Goal: Information Seeking & Learning: Learn about a topic

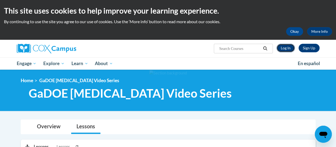
click at [288, 49] on link "Log In" at bounding box center [286, 48] width 18 height 9
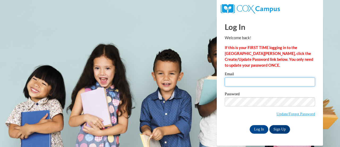
click at [253, 81] on input "Email" at bounding box center [270, 81] width 90 height 9
type input "catherine.makinen@muskegonorway.org"
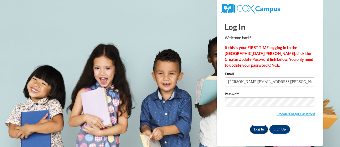
click at [257, 130] on input "Log In" at bounding box center [259, 129] width 19 height 9
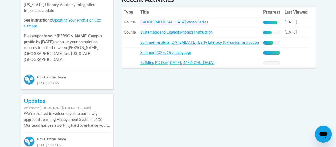
scroll to position [266, 0]
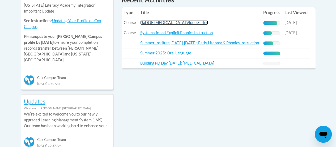
click at [175, 23] on link "GaDOE [MEDICAL_DATA] Video Series" at bounding box center [174, 22] width 68 height 5
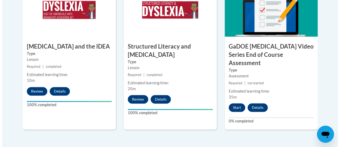
scroll to position [350, 0]
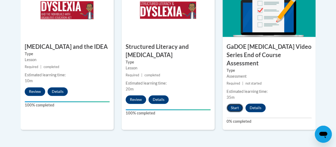
click at [232, 103] on button "Start" at bounding box center [235, 107] width 16 height 9
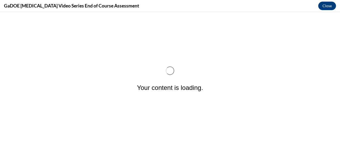
scroll to position [0, 0]
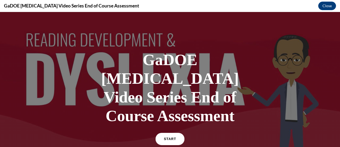
click at [170, 137] on span "START" at bounding box center [170, 139] width 12 height 4
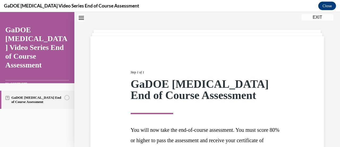
scroll to position [78, 0]
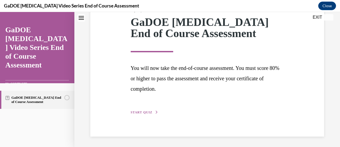
click at [145, 112] on span "START QUIZ" at bounding box center [142, 112] width 22 height 4
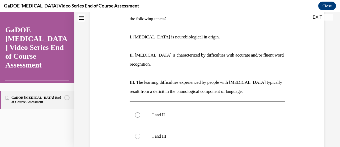
scroll to position [176, 0]
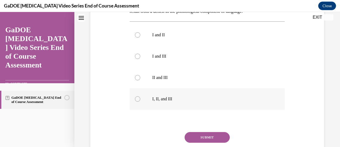
click at [134, 89] on label "I, II, and III" at bounding box center [207, 98] width 155 height 21
click at [135, 96] on input "I, II, and III" at bounding box center [137, 98] width 5 height 5
radio input "true"
click at [198, 132] on button "SUBMIT" at bounding box center [207, 137] width 45 height 11
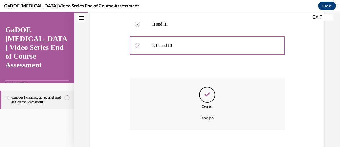
scroll to position [249, 0]
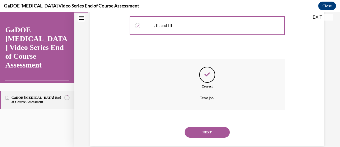
drag, startPoint x: 200, startPoint y: 123, endPoint x: 200, endPoint y: 120, distance: 3.5
click at [200, 127] on button "NEXT" at bounding box center [207, 132] width 45 height 11
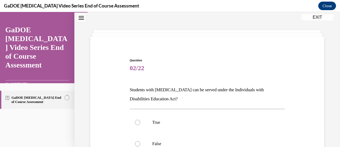
scroll to position [84, 0]
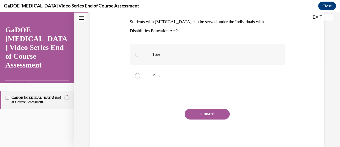
drag, startPoint x: 137, startPoint y: 56, endPoint x: 179, endPoint y: 84, distance: 51.0
click at [137, 56] on div at bounding box center [137, 54] width 5 height 5
click at [137, 56] on input "True" at bounding box center [137, 54] width 5 height 5
radio input "true"
click at [210, 111] on button "SUBMIT" at bounding box center [207, 113] width 45 height 11
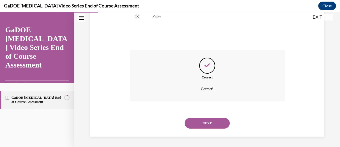
click at [204, 123] on button "NEXT" at bounding box center [207, 123] width 45 height 11
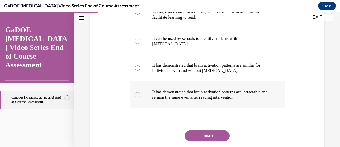
scroll to position [96, 0]
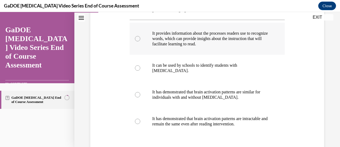
click at [137, 40] on div at bounding box center [137, 38] width 5 height 5
click at [137, 40] on input "It provides information about the processes readers use to recognize words, whi…" at bounding box center [137, 38] width 5 height 5
radio input "true"
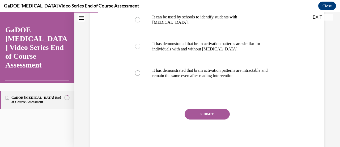
drag, startPoint x: 209, startPoint y: 116, endPoint x: 206, endPoint y: 112, distance: 4.6
click at [208, 114] on button "SUBMIT" at bounding box center [207, 113] width 45 height 11
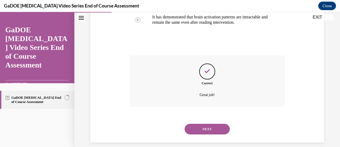
scroll to position [203, 0]
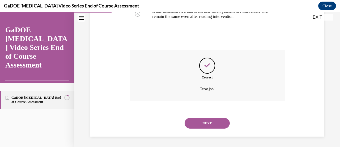
click at [205, 124] on button "NEXT" at bounding box center [207, 123] width 45 height 11
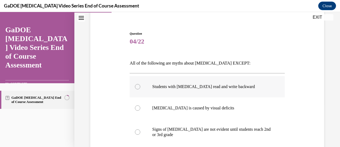
scroll to position [96, 0]
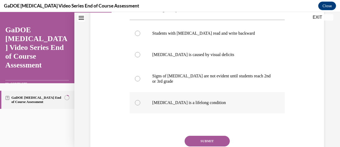
click at [136, 102] on div at bounding box center [137, 102] width 5 height 5
click at [136, 102] on input "Dyslexia is a lifelong condition" at bounding box center [137, 102] width 5 height 5
radio input "true"
click at [209, 142] on button "SUBMIT" at bounding box center [207, 140] width 45 height 11
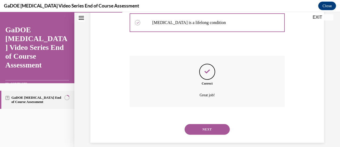
click at [207, 131] on button "NEXT" at bounding box center [207, 129] width 45 height 11
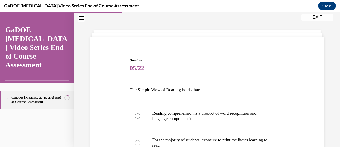
scroll to position [69, 0]
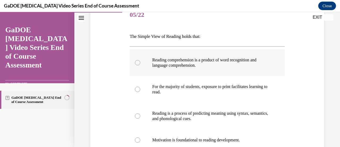
click at [136, 61] on div at bounding box center [137, 62] width 5 height 5
click at [136, 61] on input "Reading comprehension is a product of word recognition and language comprehensi…" at bounding box center [137, 62] width 5 height 5
radio input "true"
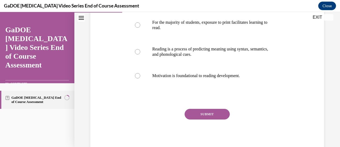
click at [206, 114] on button "SUBMIT" at bounding box center [207, 113] width 45 height 11
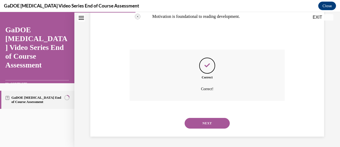
click at [207, 123] on button "NEXT" at bounding box center [207, 123] width 45 height 11
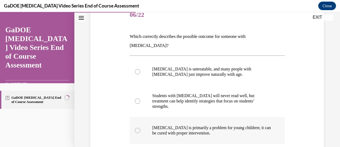
scroll to position [123, 0]
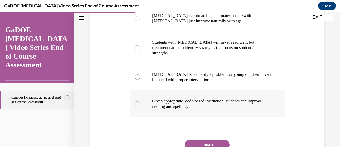
click at [143, 90] on label "Given appropriate, code-based instruction, students can improve reading and spe…" at bounding box center [207, 103] width 155 height 27
click at [140, 101] on input "Given appropriate, code-based instruction, students can improve reading and spe…" at bounding box center [137, 103] width 5 height 5
radio input "true"
click at [204, 139] on button "SUBMIT" at bounding box center [207, 144] width 45 height 11
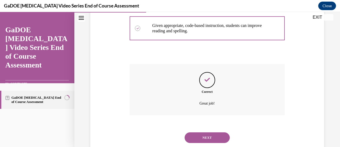
click at [204, 132] on button "NEXT" at bounding box center [207, 137] width 45 height 11
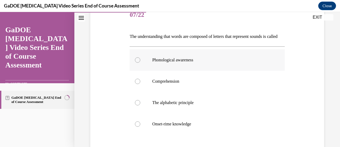
scroll to position [96, 0]
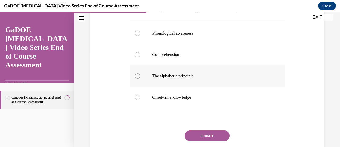
click at [138, 78] on div at bounding box center [137, 75] width 5 height 5
click at [138, 78] on input "The alphabetic principle" at bounding box center [137, 75] width 5 height 5
radio input "true"
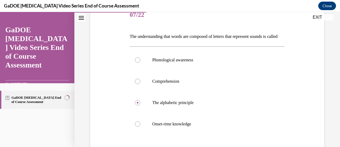
scroll to position [127, 0]
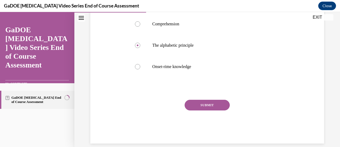
click at [209, 110] on button "SUBMIT" at bounding box center [207, 104] width 45 height 11
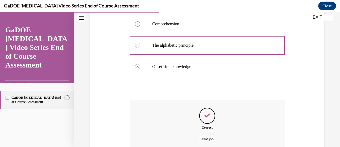
scroll to position [186, 0]
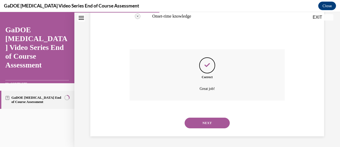
click at [204, 124] on button "NEXT" at bounding box center [207, 122] width 45 height 11
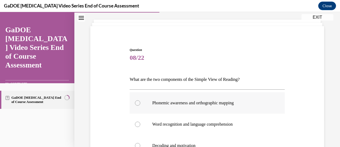
scroll to position [80, 0]
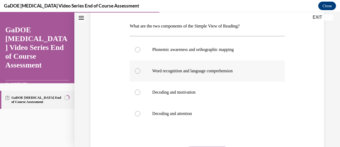
click at [139, 72] on div at bounding box center [137, 70] width 5 height 5
click at [139, 72] on input "Word recognition and language comprehension" at bounding box center [137, 70] width 5 height 5
radio input "true"
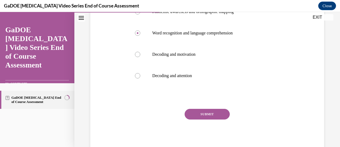
click at [209, 114] on button "SUBMIT" at bounding box center [207, 113] width 45 height 11
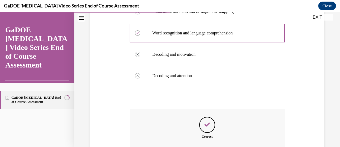
scroll to position [171, 0]
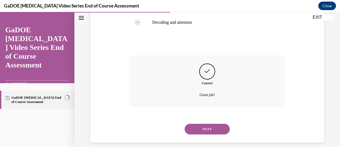
click at [204, 127] on button "NEXT" at bounding box center [207, 128] width 45 height 11
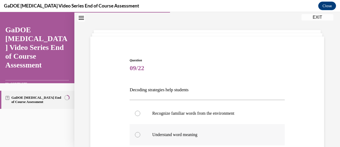
scroll to position [96, 0]
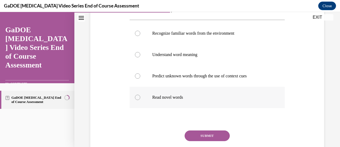
click at [139, 98] on div at bounding box center [137, 96] width 5 height 5
click at [139, 98] on input "Read novel words" at bounding box center [137, 96] width 5 height 5
radio input "true"
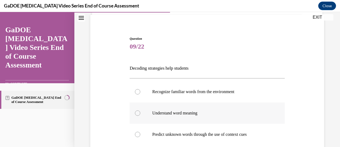
scroll to position [118, 0]
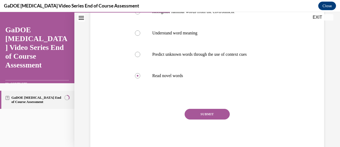
click at [193, 114] on button "SUBMIT" at bounding box center [207, 113] width 45 height 11
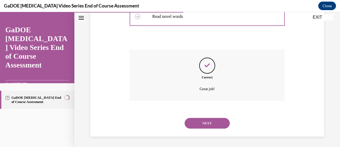
click at [197, 120] on button "NEXT" at bounding box center [207, 123] width 45 height 11
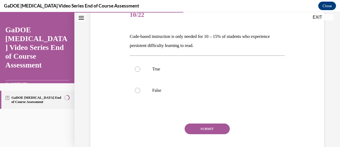
scroll to position [84, 0]
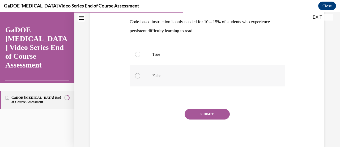
click at [139, 75] on div at bounding box center [137, 75] width 5 height 5
click at [139, 75] on input "False" at bounding box center [137, 75] width 5 height 5
radio input "true"
click at [214, 114] on button "SUBMIT" at bounding box center [207, 113] width 45 height 11
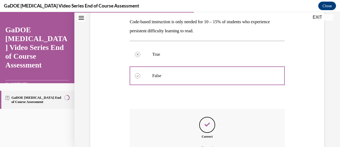
scroll to position [143, 0]
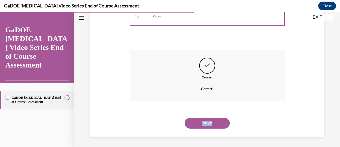
click at [211, 118] on div "NEXT" at bounding box center [207, 122] width 155 height 21
click at [213, 122] on button "NEXT" at bounding box center [207, 123] width 45 height 11
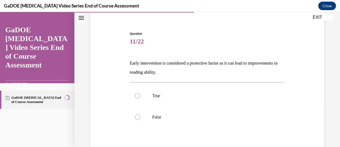
scroll to position [69, 0]
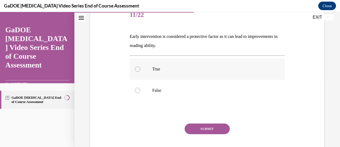
click at [135, 70] on label "True" at bounding box center [207, 68] width 155 height 21
click at [135, 70] on input "True" at bounding box center [137, 68] width 5 height 5
radio input "true"
click at [193, 124] on button "SUBMIT" at bounding box center [207, 128] width 45 height 11
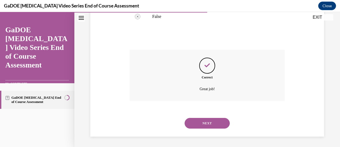
click at [189, 124] on button "NEXT" at bounding box center [207, 123] width 45 height 11
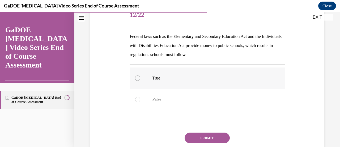
click at [139, 77] on div at bounding box center [137, 77] width 5 height 5
click at [139, 77] on input "True" at bounding box center [137, 77] width 5 height 5
radio input "true"
click at [197, 135] on button "SUBMIT" at bounding box center [207, 137] width 45 height 11
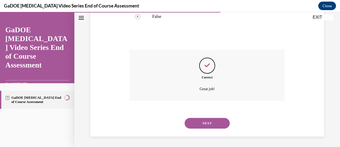
click at [208, 123] on button "NEXT" at bounding box center [207, 123] width 45 height 11
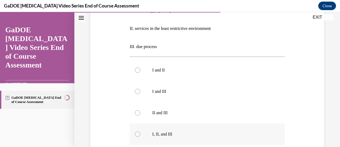
scroll to position [149, 0]
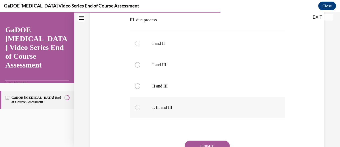
click at [138, 107] on div at bounding box center [137, 107] width 5 height 5
click at [138, 107] on input "I, II, and III" at bounding box center [137, 107] width 5 height 5
radio input "true"
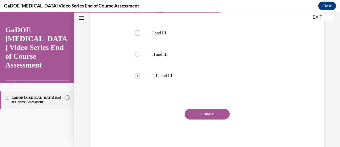
click at [215, 115] on button "SUBMIT" at bounding box center [207, 113] width 45 height 11
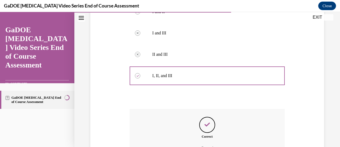
scroll to position [240, 0]
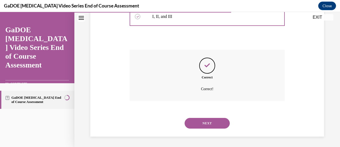
click at [219, 121] on button "NEXT" at bounding box center [207, 123] width 45 height 11
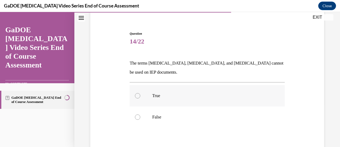
scroll to position [69, 0]
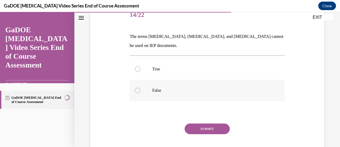
click at [137, 90] on div at bounding box center [137, 89] width 5 height 5
click at [137, 90] on input "False" at bounding box center [137, 89] width 5 height 5
radio input "true"
click at [210, 129] on button "SUBMIT" at bounding box center [207, 128] width 45 height 11
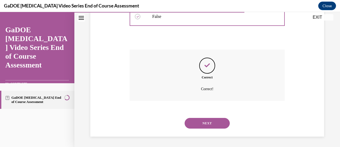
click at [208, 126] on button "NEXT" at bounding box center [207, 123] width 45 height 11
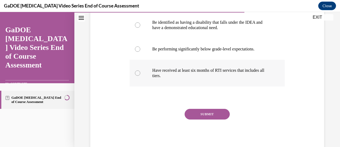
scroll to position [75, 0]
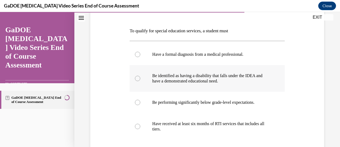
click at [138, 78] on div at bounding box center [137, 78] width 5 height 5
click at [138, 78] on input "Be identified as having a disability that falls under the IDEA and have a demon…" at bounding box center [137, 78] width 5 height 5
radio input "true"
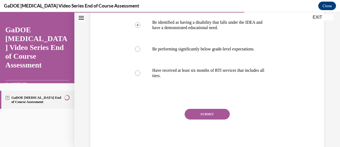
click at [196, 115] on button "SUBMIT" at bounding box center [207, 113] width 45 height 11
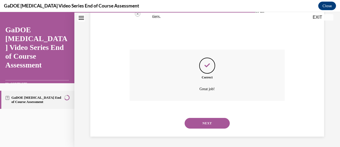
click at [203, 122] on button "NEXT" at bounding box center [207, 123] width 45 height 11
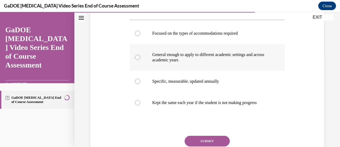
scroll to position [69, 0]
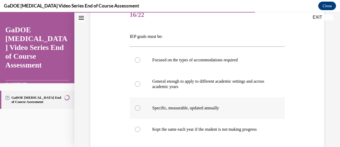
click at [137, 109] on div at bounding box center [137, 107] width 5 height 5
click at [137, 109] on input "Specific, measurable, updated annually" at bounding box center [137, 107] width 5 height 5
radio input "true"
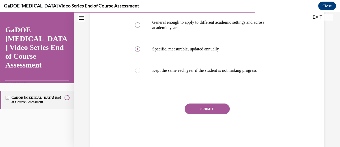
click at [201, 114] on button "SUBMIT" at bounding box center [207, 108] width 45 height 11
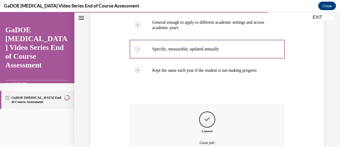
scroll to position [187, 0]
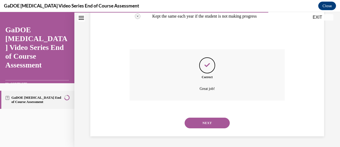
click at [203, 120] on button "NEXT" at bounding box center [207, 122] width 45 height 11
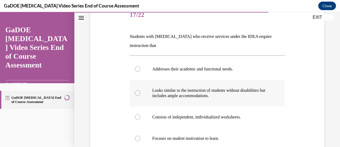
scroll to position [96, 0]
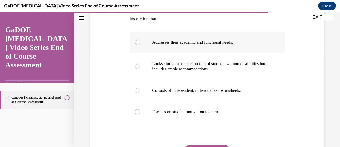
click at [138, 43] on div at bounding box center [137, 42] width 5 height 5
click at [138, 43] on input "Addresses their academic and functional needs." at bounding box center [137, 42] width 5 height 5
radio input "true"
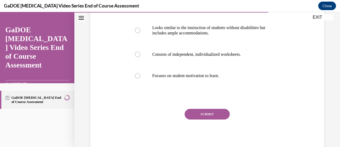
click at [208, 113] on button "SUBMIT" at bounding box center [207, 113] width 45 height 11
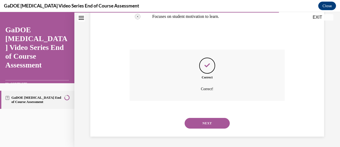
click at [202, 119] on button "NEXT" at bounding box center [207, 123] width 45 height 11
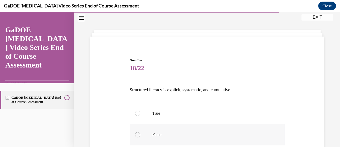
scroll to position [69, 0]
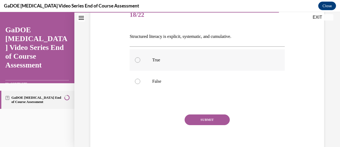
click at [137, 60] on div at bounding box center [137, 59] width 5 height 5
click at [137, 60] on input "True" at bounding box center [137, 59] width 5 height 5
radio input "true"
click at [202, 121] on button "SUBMIT" at bounding box center [207, 119] width 45 height 11
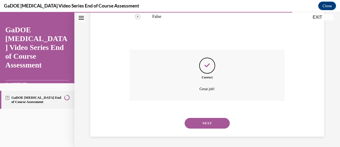
click at [214, 124] on button "NEXT" at bounding box center [207, 123] width 45 height 11
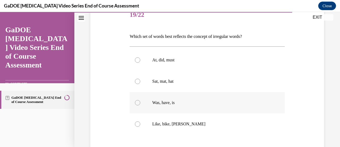
click at [135, 102] on div at bounding box center [137, 102] width 5 height 5
click at [135, 102] on input "Was, have, is" at bounding box center [137, 102] width 5 height 5
radio input "true"
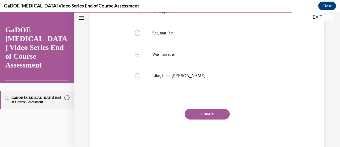
click at [199, 109] on button "SUBMIT" at bounding box center [207, 113] width 45 height 11
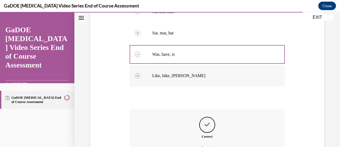
scroll to position [177, 0]
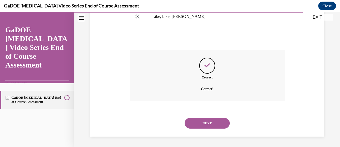
click at [210, 120] on button "NEXT" at bounding box center [207, 123] width 45 height 11
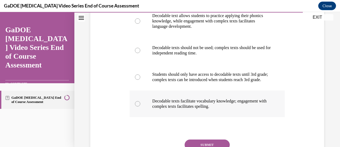
scroll to position [69, 0]
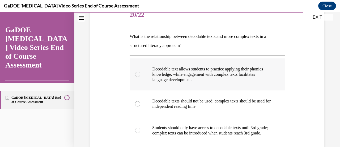
click at [139, 74] on div at bounding box center [137, 74] width 5 height 5
click at [139, 74] on input "Decodable text allows students to practice applying their phonics knowledge, wh…" at bounding box center [137, 74] width 5 height 5
radio input "true"
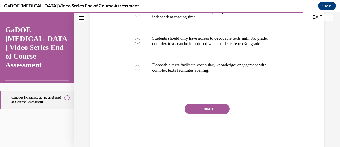
click at [206, 114] on button "SUBMIT" at bounding box center [207, 108] width 45 height 11
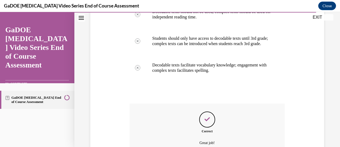
scroll to position [218, 0]
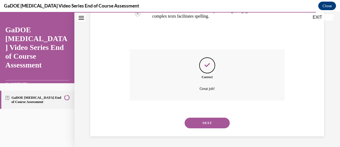
click at [215, 123] on button "NEXT" at bounding box center [207, 122] width 45 height 11
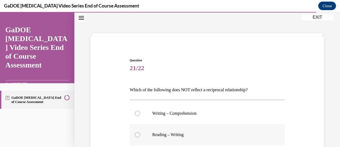
scroll to position [69, 0]
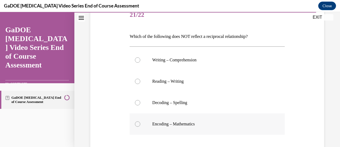
click at [135, 122] on label "Encoding – Mathematics" at bounding box center [207, 123] width 155 height 21
click at [135, 122] on input "Encoding – Mathematics" at bounding box center [137, 123] width 5 height 5
radio input "true"
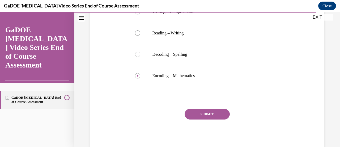
click at [218, 117] on button "SUBMIT" at bounding box center [207, 113] width 45 height 11
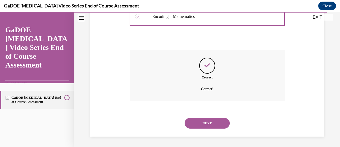
click at [215, 125] on button "NEXT" at bounding box center [207, 123] width 45 height 11
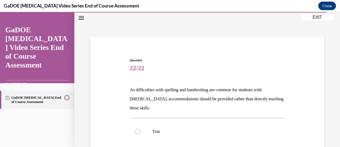
scroll to position [69, 0]
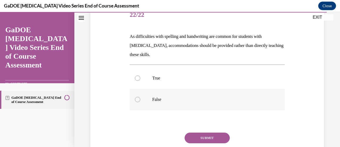
drag, startPoint x: 139, startPoint y: 97, endPoint x: 141, endPoint y: 100, distance: 3.6
click at [139, 97] on label "False" at bounding box center [207, 99] width 155 height 21
click at [139, 97] on input "False" at bounding box center [137, 99] width 5 height 5
radio input "true"
click at [213, 140] on button "SUBMIT" at bounding box center [207, 137] width 45 height 11
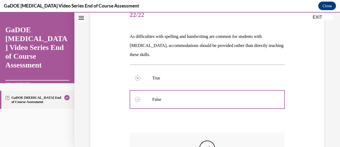
scroll to position [152, 0]
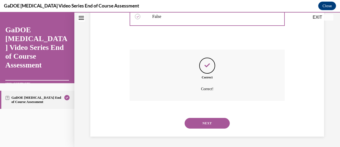
click at [207, 124] on button "NEXT" at bounding box center [207, 123] width 45 height 11
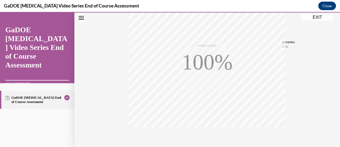
scroll to position [138, 0]
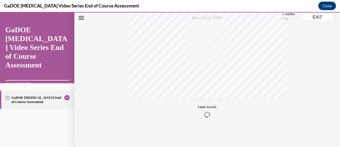
click at [314, 18] on button "EXIT" at bounding box center [318, 17] width 32 height 6
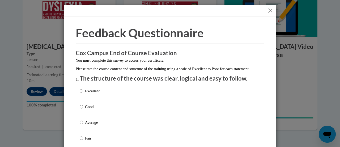
scroll to position [53, 0]
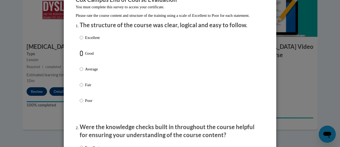
click at [80, 56] on input "Good" at bounding box center [81, 53] width 3 height 6
radio input "true"
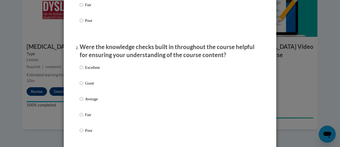
scroll to position [160, 0]
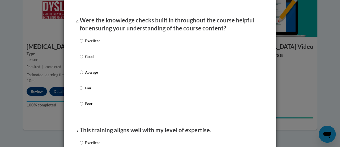
click at [86, 59] on p "Good" at bounding box center [92, 56] width 15 height 6
click at [83, 59] on input "Good" at bounding box center [81, 56] width 3 height 6
radio input "true"
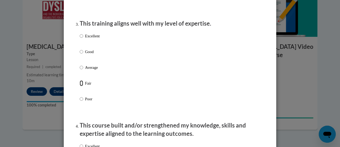
click at [80, 86] on input "Fair" at bounding box center [81, 83] width 3 height 6
radio input "true"
click at [80, 70] on input "Average" at bounding box center [81, 67] width 3 height 6
radio input "true"
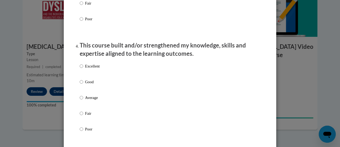
scroll to position [372, 0]
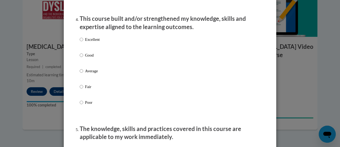
click at [80, 58] on input "Good" at bounding box center [81, 55] width 3 height 6
radio input "true"
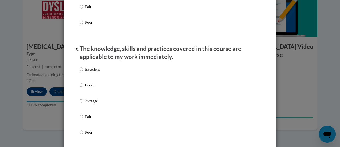
scroll to position [479, 0]
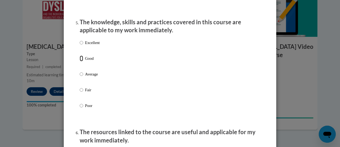
click at [80, 61] on input "Good" at bounding box center [81, 58] width 3 height 6
radio input "true"
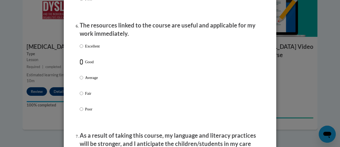
click at [80, 65] on input "Good" at bounding box center [81, 62] width 3 height 6
radio input "true"
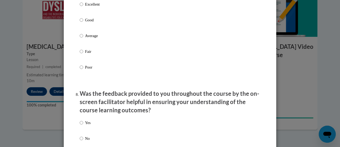
scroll to position [691, 0]
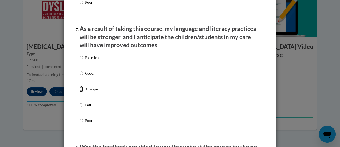
click at [80, 92] on input "Average" at bounding box center [81, 89] width 3 height 6
radio input "true"
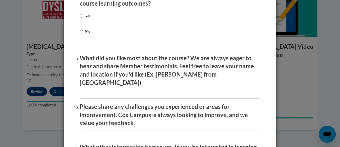
scroll to position [798, 0]
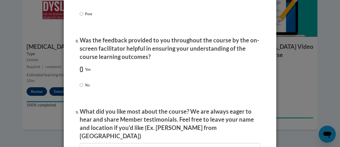
click at [80, 72] on input "Yes" at bounding box center [81, 69] width 3 height 6
radio input "true"
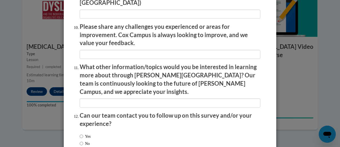
scroll to position [957, 0]
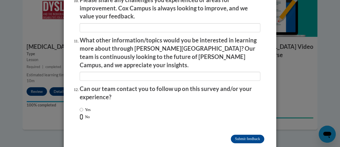
click at [80, 114] on input "No" at bounding box center [81, 117] width 3 height 6
radio input "true"
click at [250, 134] on input "Submit feedback" at bounding box center [248, 138] width 34 height 9
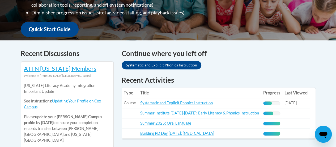
scroll to position [213, 0]
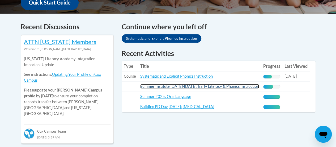
click at [169, 87] on link "Summer Institute [DATE]-[DATE]: Early Literacy & Phonics Instruction" at bounding box center [199, 86] width 119 height 5
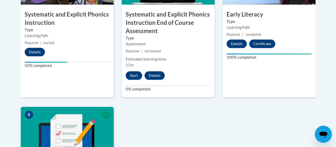
scroll to position [213, 0]
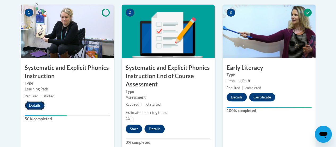
click at [34, 106] on button "Details" at bounding box center [35, 105] width 20 height 9
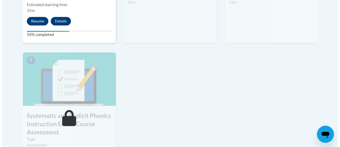
scroll to position [399, 0]
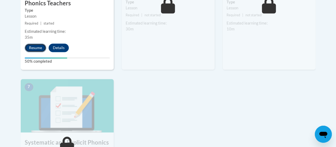
click at [33, 49] on button "Resume" at bounding box center [36, 47] width 22 height 9
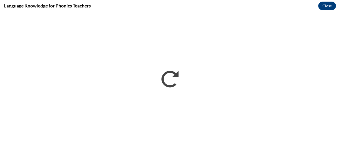
scroll to position [0, 0]
